Goal: Find specific page/section: Find specific page/section

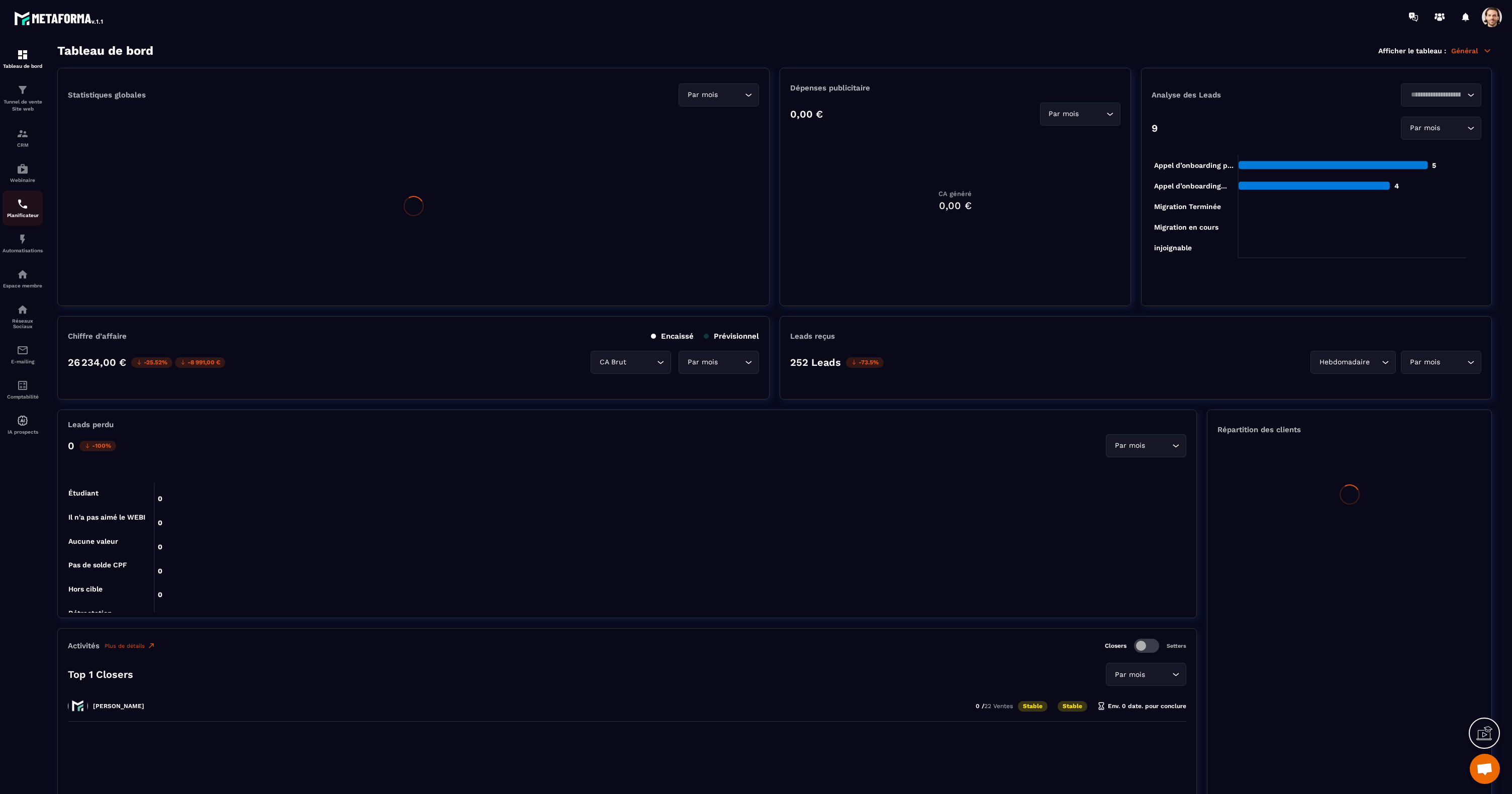
click at [26, 209] on img at bounding box center [22, 204] width 12 height 12
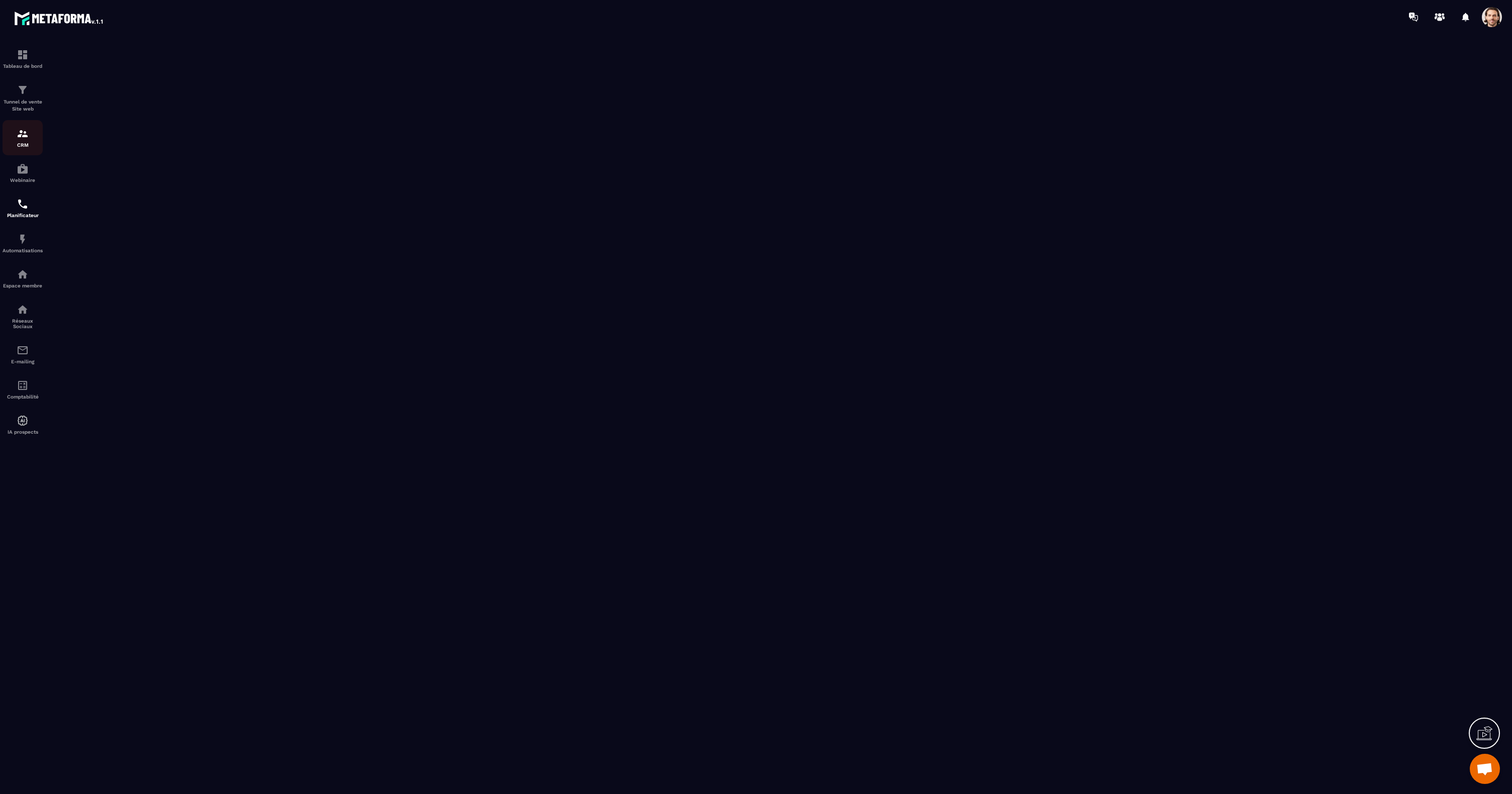
click at [24, 142] on p "CRM" at bounding box center [22, 144] width 41 height 5
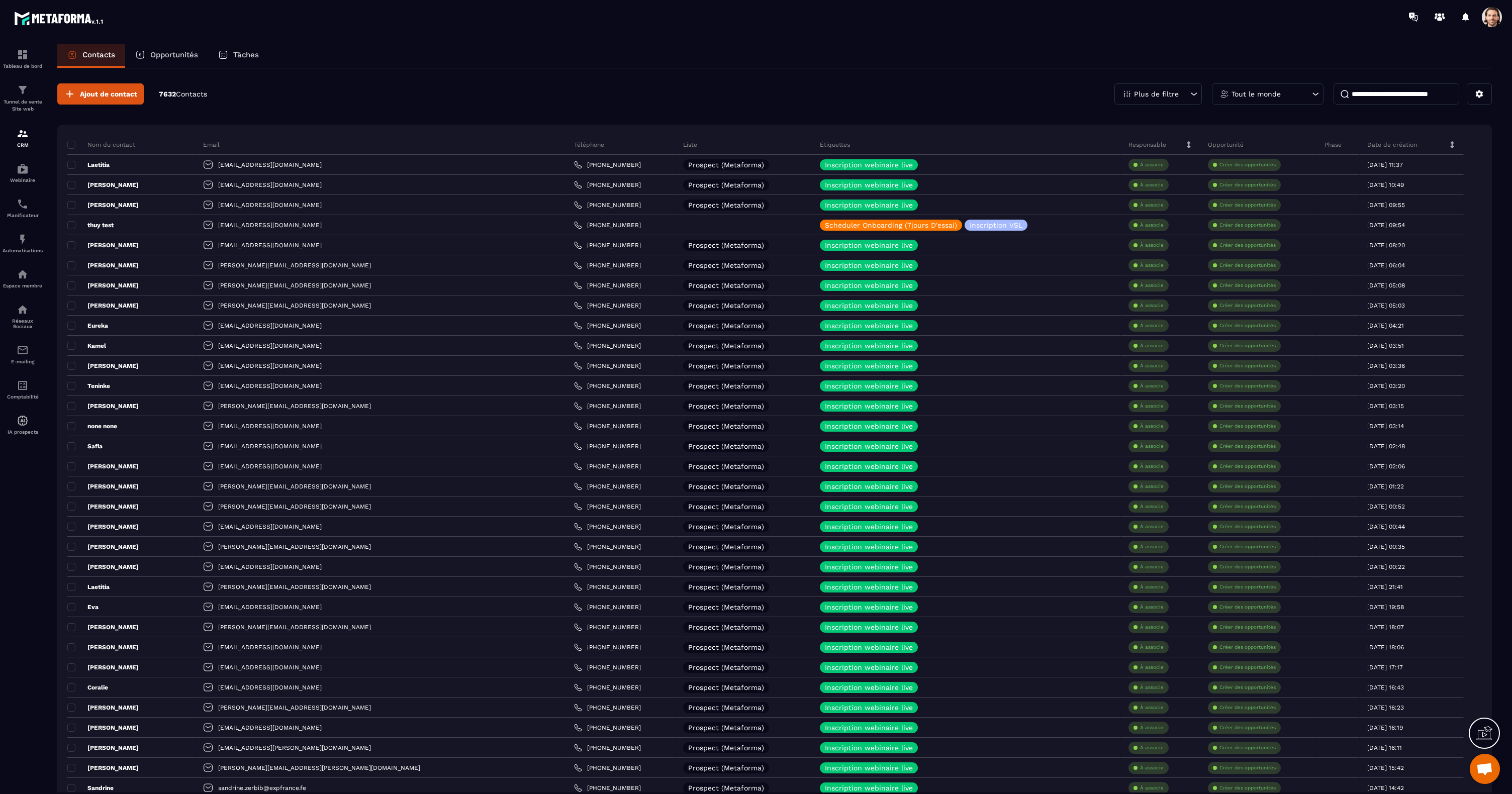
click at [254, 54] on p "Tâches" at bounding box center [246, 55] width 26 height 9
